Goal: Information Seeking & Learning: Learn about a topic

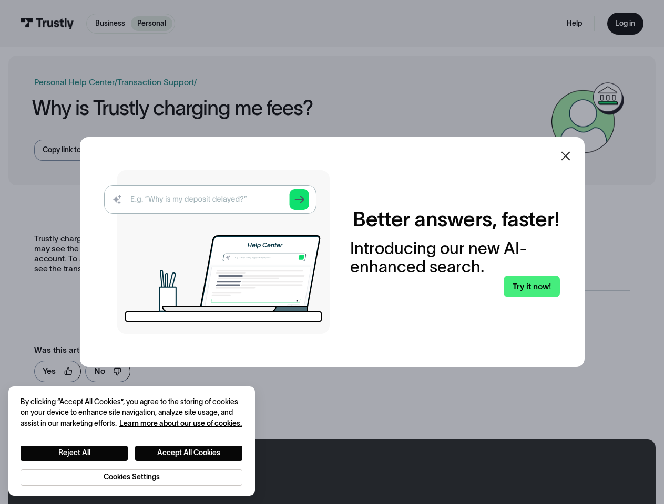
click at [329, 252] on img at bounding box center [216, 252] width 225 height 164
click at [570, 156] on icon at bounding box center [565, 156] width 9 height 9
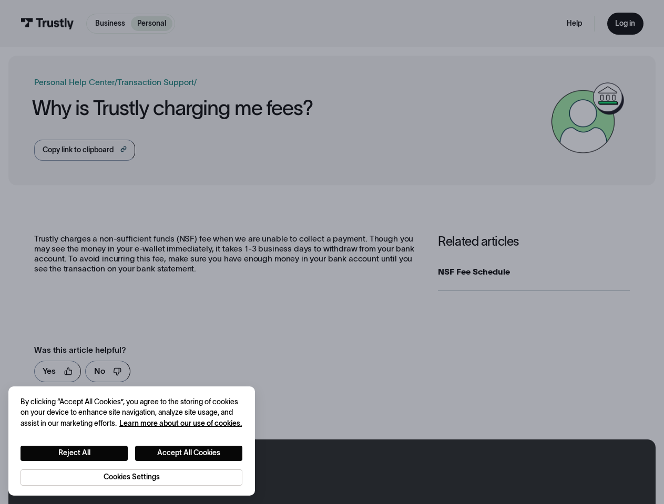
click at [74, 453] on button "Reject All" at bounding box center [73, 453] width 107 height 15
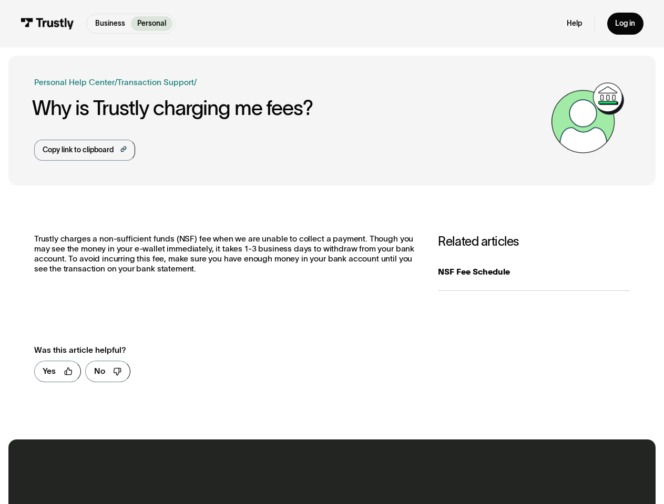
click at [189, 453] on button "Accept All Cookies" at bounding box center [188, 453] width 107 height 15
